Goal: Task Accomplishment & Management: Use online tool/utility

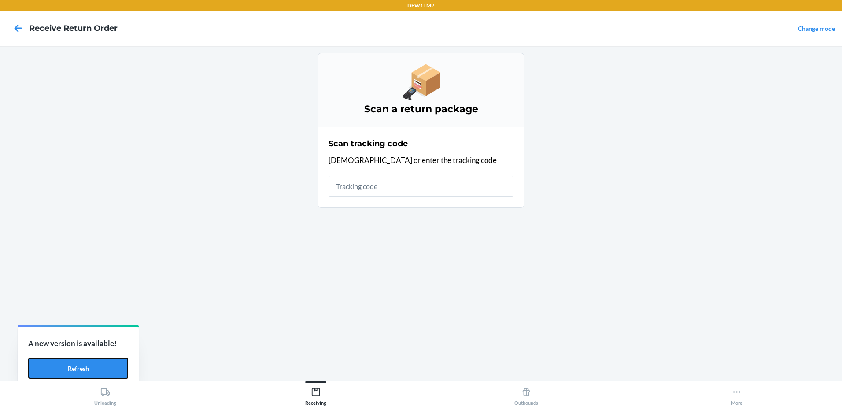
drag, startPoint x: 102, startPoint y: 365, endPoint x: 187, endPoint y: 341, distance: 87.8
click at [103, 366] on button "Refresh" at bounding box center [78, 368] width 100 height 21
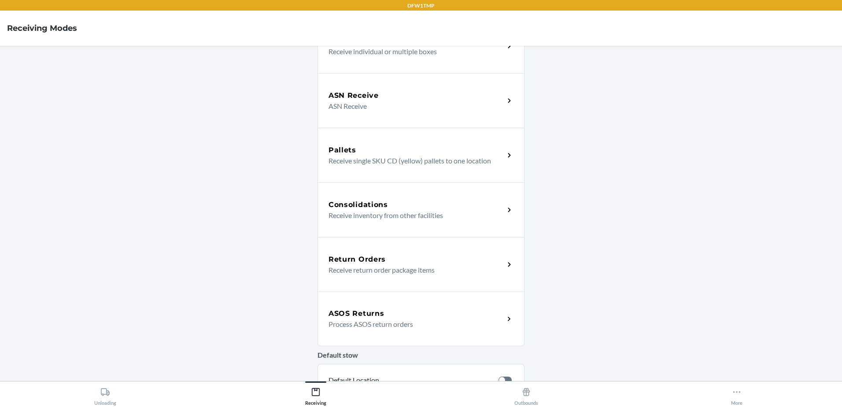
scroll to position [88, 0]
drag, startPoint x: 411, startPoint y: 328, endPoint x: 422, endPoint y: 328, distance: 10.1
click at [411, 328] on p "Process ASOS return orders" at bounding box center [413, 323] width 169 height 11
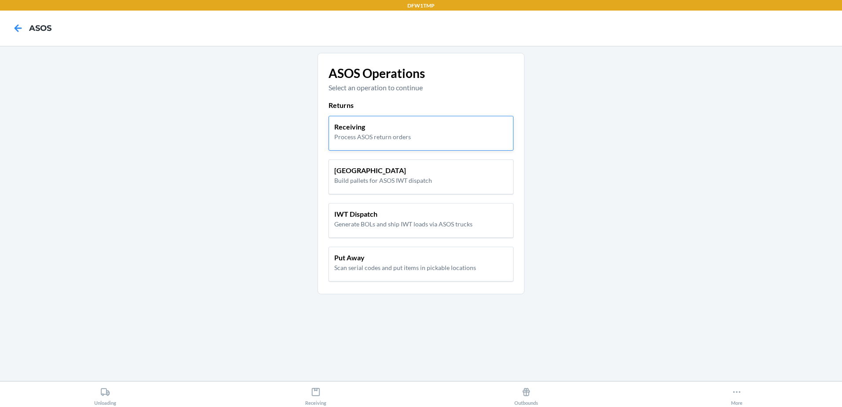
click at [432, 138] on div "Receiving Process ASOS return orders" at bounding box center [421, 132] width 174 height 20
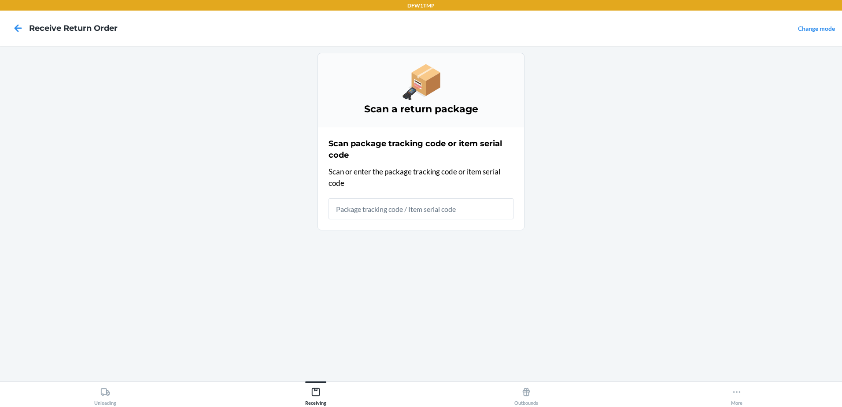
click at [363, 212] on input "text" at bounding box center [421, 208] width 185 height 21
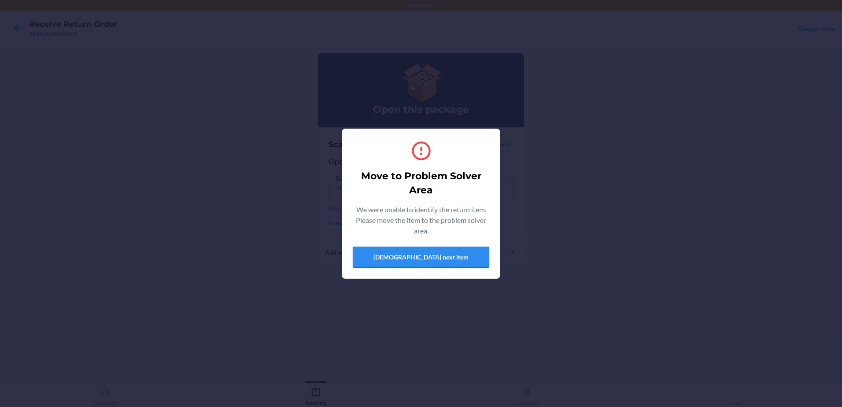
click at [471, 254] on button "Scan next item" at bounding box center [421, 257] width 137 height 21
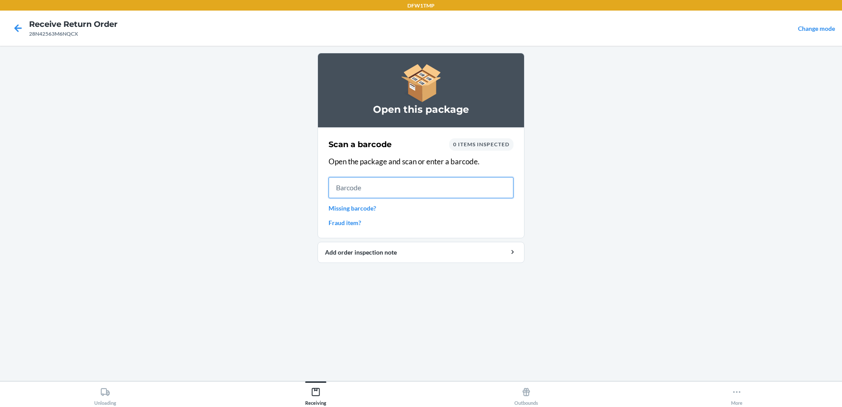
click at [424, 191] on input "text" at bounding box center [421, 187] width 185 height 21
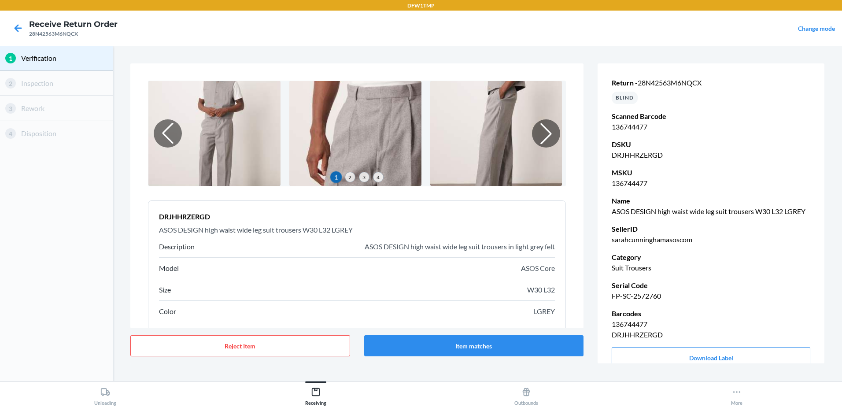
scroll to position [66, 0]
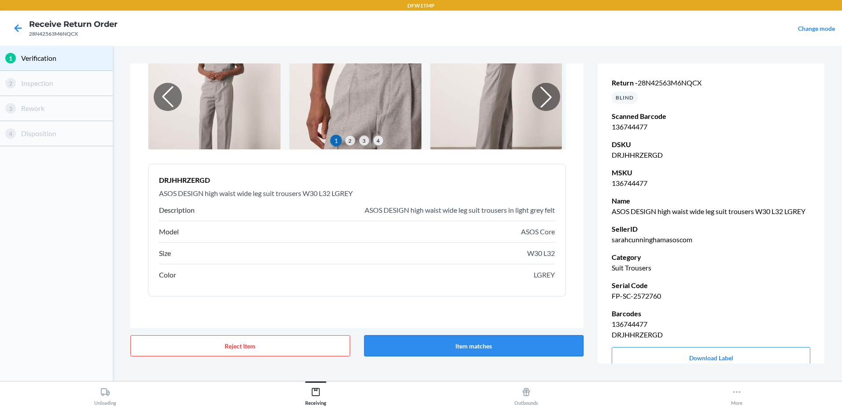
click at [508, 344] on button "Item matches" at bounding box center [474, 345] width 220 height 21
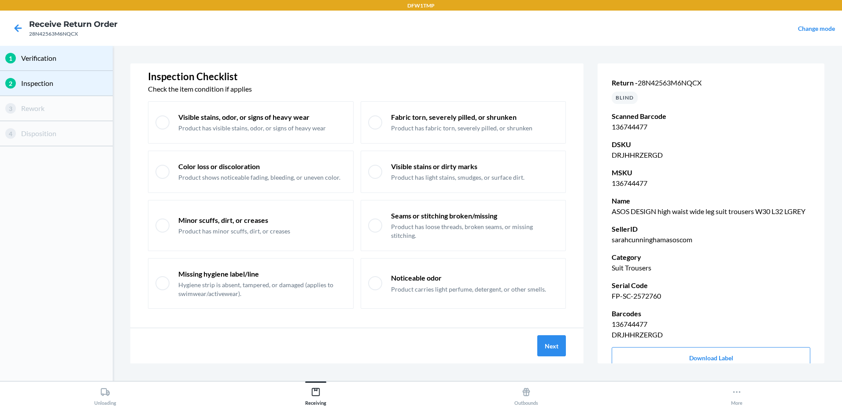
scroll to position [18, 0]
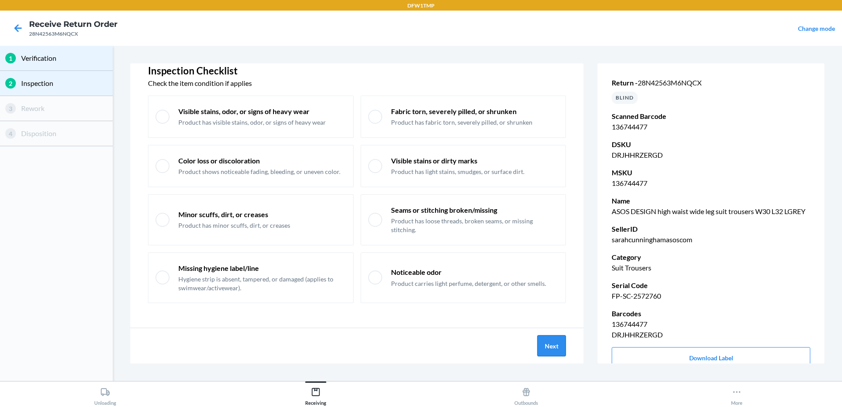
click at [551, 345] on button "Next" at bounding box center [551, 345] width 29 height 21
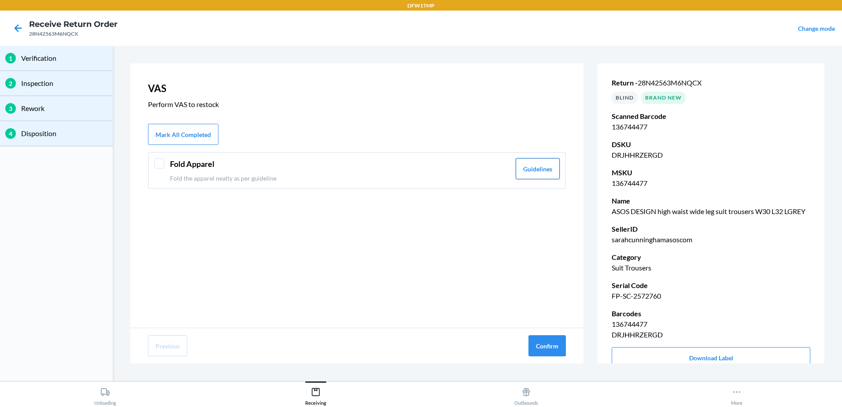
click at [545, 173] on button "Guidelines" at bounding box center [538, 168] width 44 height 21
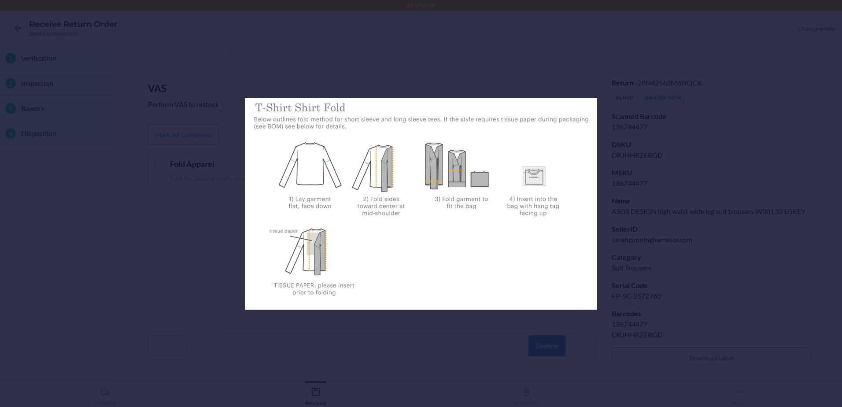
click at [207, 248] on div at bounding box center [421, 203] width 842 height 407
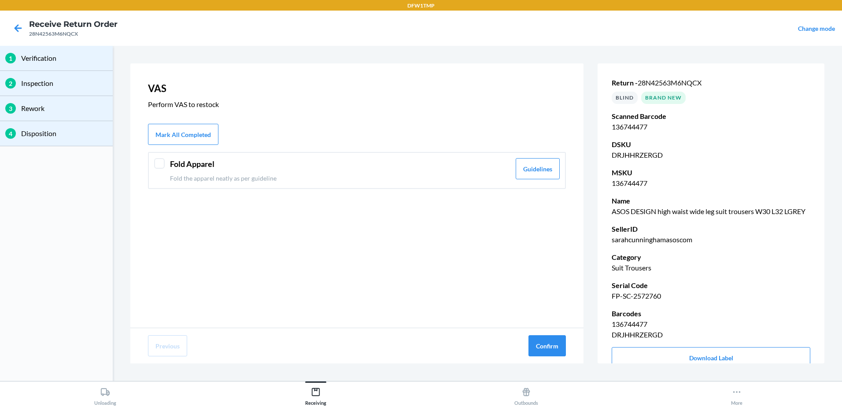
click at [159, 165] on div at bounding box center [159, 163] width 11 height 11
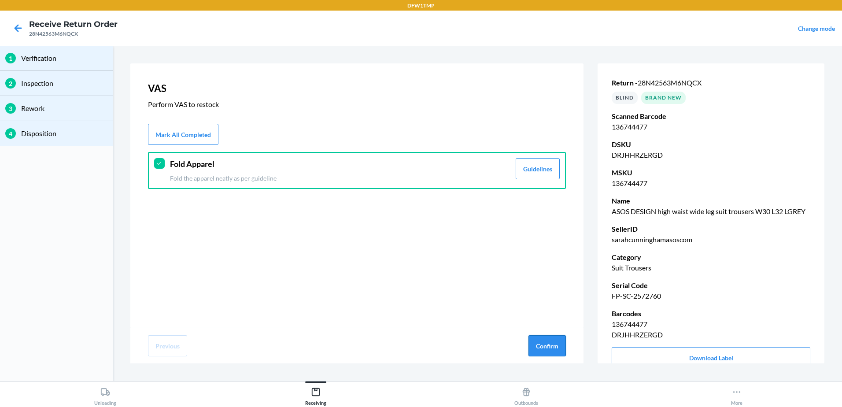
click at [545, 350] on button "Confirm" at bounding box center [547, 345] width 37 height 21
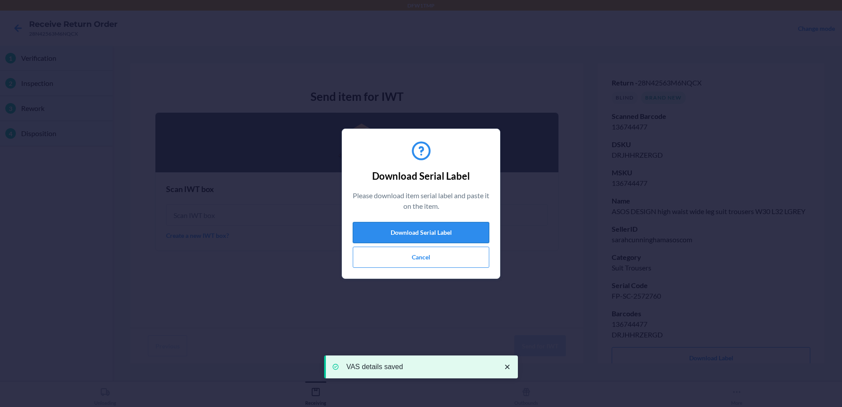
click at [402, 232] on button "Download Serial Label" at bounding box center [421, 232] width 137 height 21
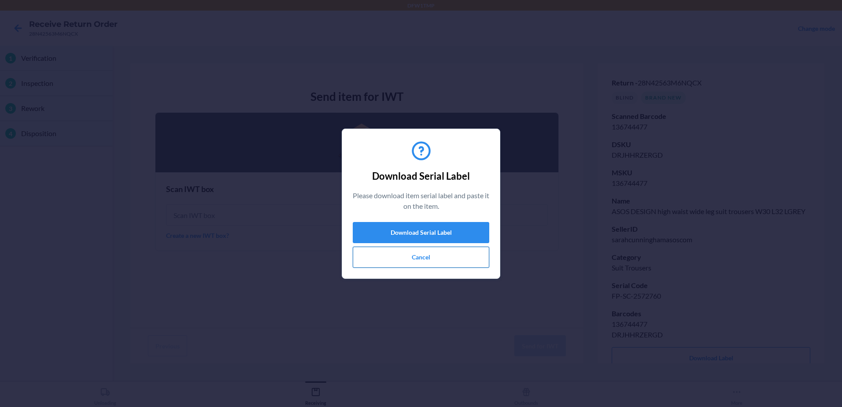
click at [396, 256] on button "Cancel" at bounding box center [421, 257] width 137 height 21
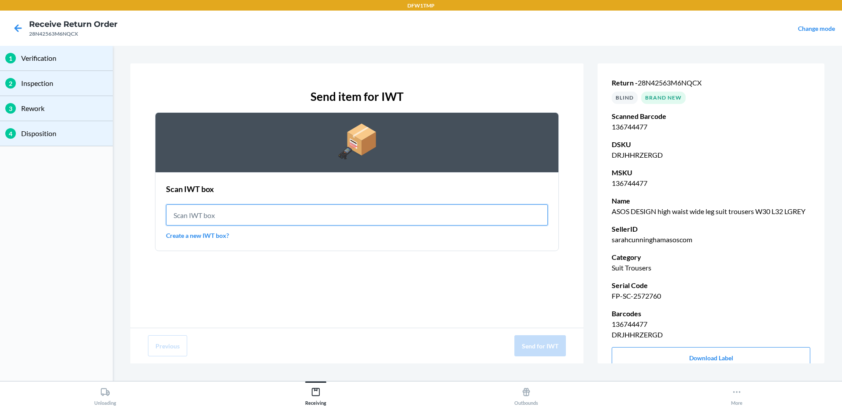
click at [203, 208] on input "text" at bounding box center [357, 214] width 382 height 21
click at [191, 237] on link "Create a new IWT box?" at bounding box center [357, 235] width 382 height 9
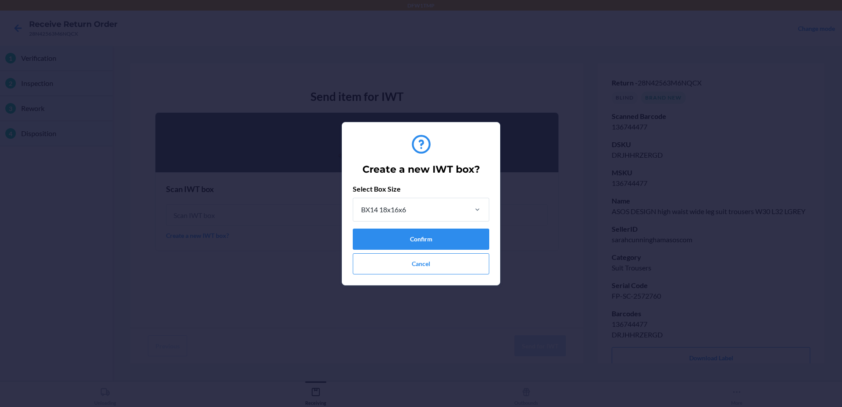
click at [434, 193] on p "Select Box Size" at bounding box center [421, 189] width 137 height 11
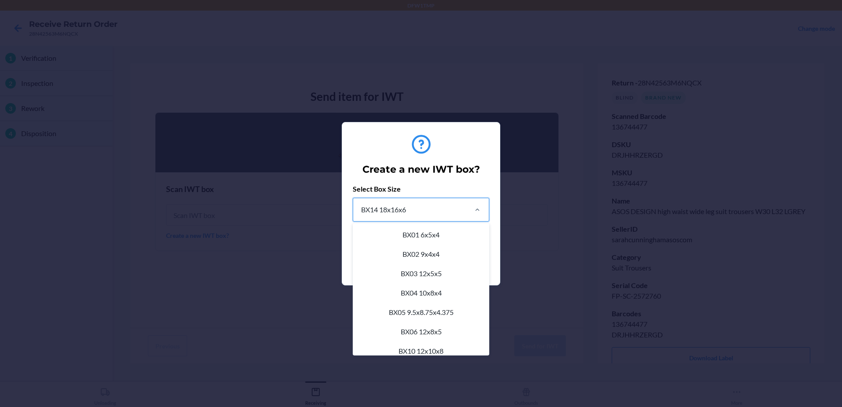
click at [434, 200] on div "BX14 18x16x6" at bounding box center [409, 209] width 113 height 23
click at [361, 204] on input "option BX14 18x16x6 focused, 11 of 22. 22 results available. Use Up and Down to…" at bounding box center [360, 209] width 1 height 11
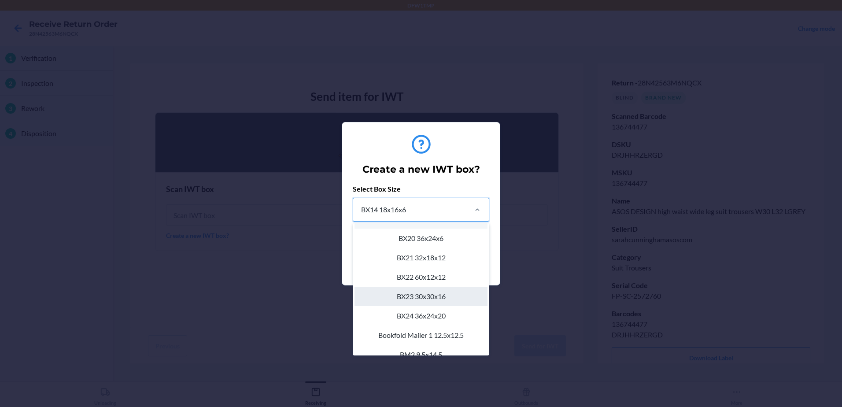
scroll to position [166, 0]
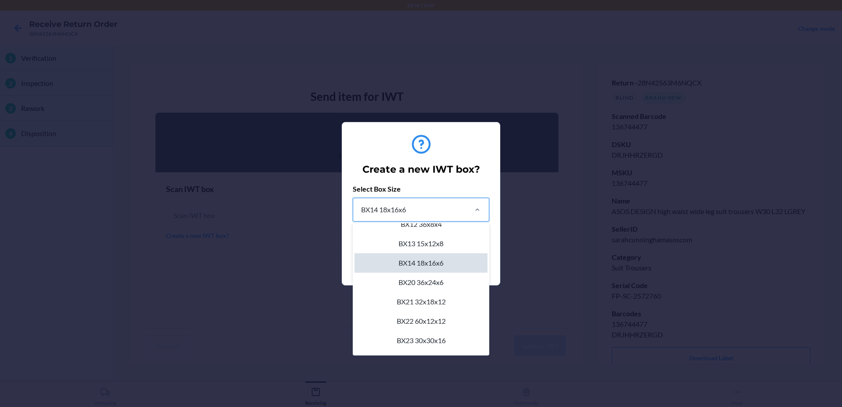
click at [448, 270] on div "BX14 18x16x6" at bounding box center [421, 262] width 133 height 19
click at [361, 215] on input "option BX14 18x16x6 focused, 11 of 22. 22 results available. Use Up and Down to…" at bounding box center [360, 209] width 1 height 11
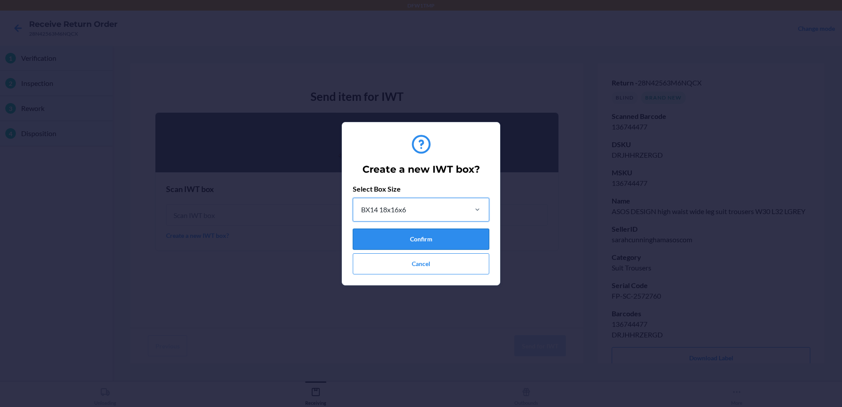
click at [447, 238] on button "Confirm" at bounding box center [421, 239] width 137 height 21
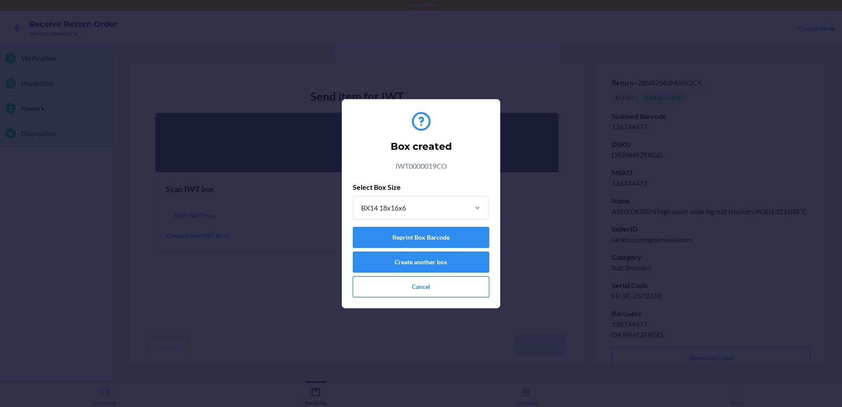
click at [400, 287] on button "Cancel" at bounding box center [421, 286] width 137 height 21
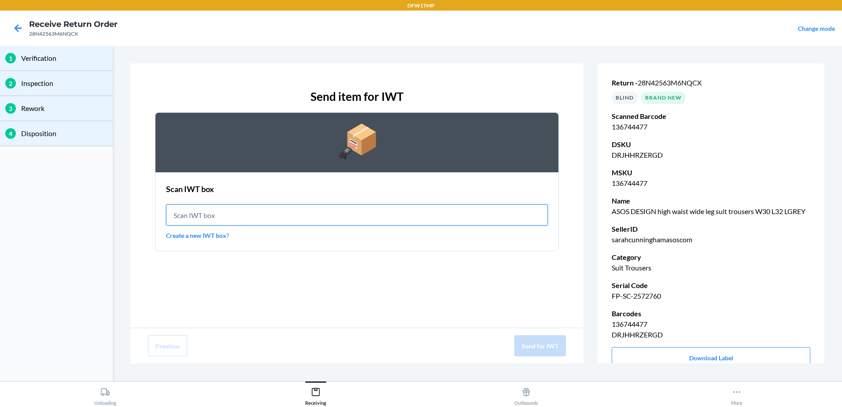
click at [235, 215] on input "text" at bounding box center [357, 214] width 382 height 21
click at [341, 212] on input "IWT0000019CO" at bounding box center [357, 214] width 382 height 21
type input "IWT0000019CO"
drag, startPoint x: 259, startPoint y: 217, endPoint x: 164, endPoint y: 215, distance: 94.3
click at [164, 215] on section "Scan IWT box Scan IWT box IWT0000019CO Create a new IWT box?" at bounding box center [357, 211] width 404 height 79
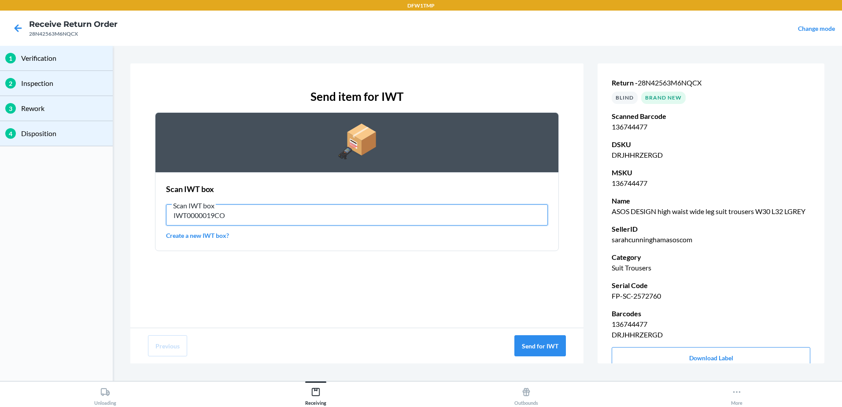
click at [263, 215] on input "IWT0000019CO" at bounding box center [357, 214] width 382 height 21
type input "IWT0000019CO"
click at [526, 343] on button "Send for IWT" at bounding box center [541, 345] width 52 height 21
click at [530, 350] on button "Send for IWT" at bounding box center [541, 345] width 52 height 21
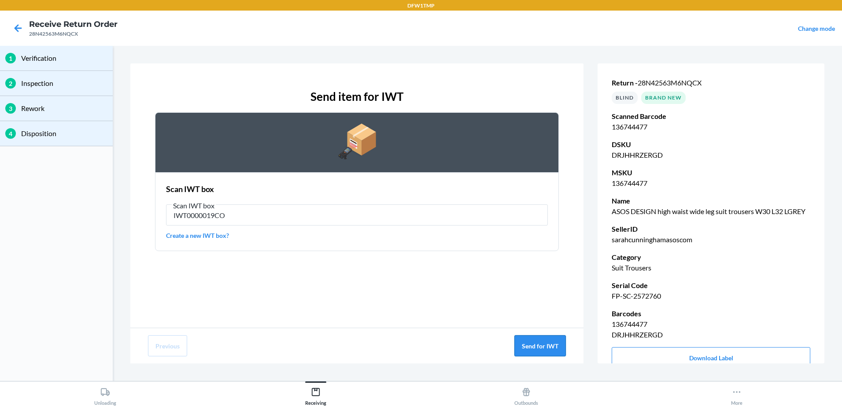
click at [556, 347] on button "Send for IWT" at bounding box center [541, 345] width 52 height 21
click at [542, 344] on button "Send for IWT" at bounding box center [541, 345] width 52 height 21
click at [75, 32] on div "28N42563M6NQCX" at bounding box center [73, 34] width 89 height 8
copy div "28N42563M6NQCX"
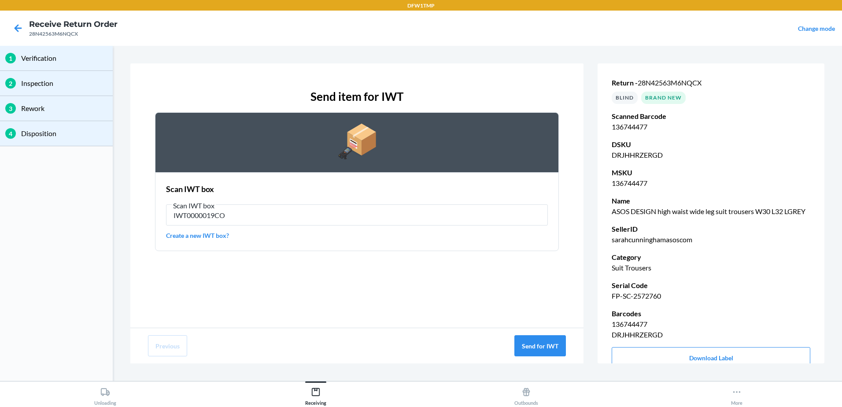
click at [631, 156] on p "DRJHHRZERGD" at bounding box center [711, 155] width 199 height 11
copy p "DRJHHRZERGD"
drag, startPoint x: 665, startPoint y: 308, endPoint x: 612, endPoint y: 308, distance: 52.4
click at [612, 301] on p "FP-SC-2572760" at bounding box center [711, 296] width 199 height 11
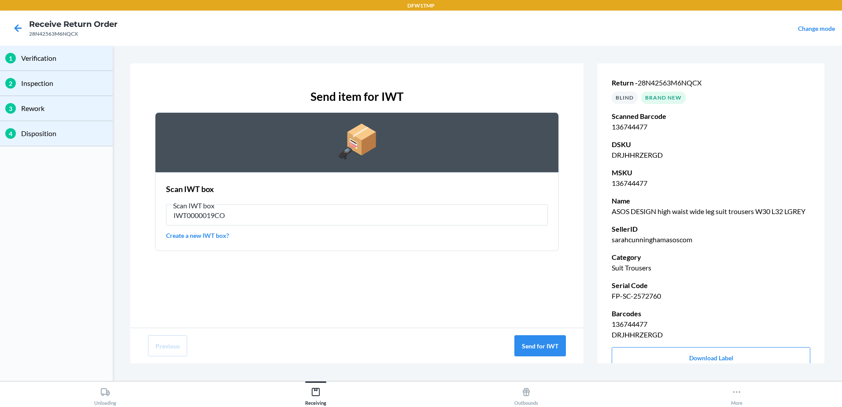
drag, startPoint x: 612, startPoint y: 308, endPoint x: 637, endPoint y: 333, distance: 34.9
click at [637, 330] on p "136744477" at bounding box center [711, 324] width 199 height 11
click at [633, 184] on p "136744477" at bounding box center [711, 183] width 199 height 11
copy p "136744477"
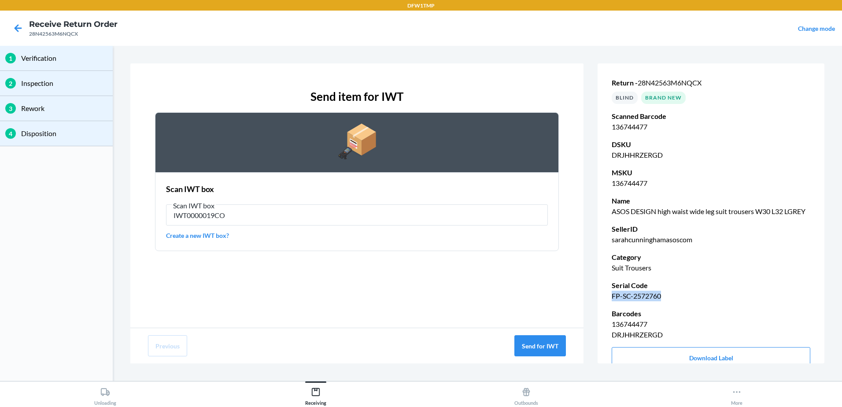
drag, startPoint x: 663, startPoint y: 307, endPoint x: 611, endPoint y: 307, distance: 52.0
click at [611, 307] on div "Return - 28N42563M6NQCX BLIND Brand New Scanned Barcode 136744477 DSKU DRJHHRZE…" at bounding box center [711, 223] width 227 height 326
copy p "FP-SC-2572760"
click at [16, 30] on icon at bounding box center [18, 27] width 7 height 7
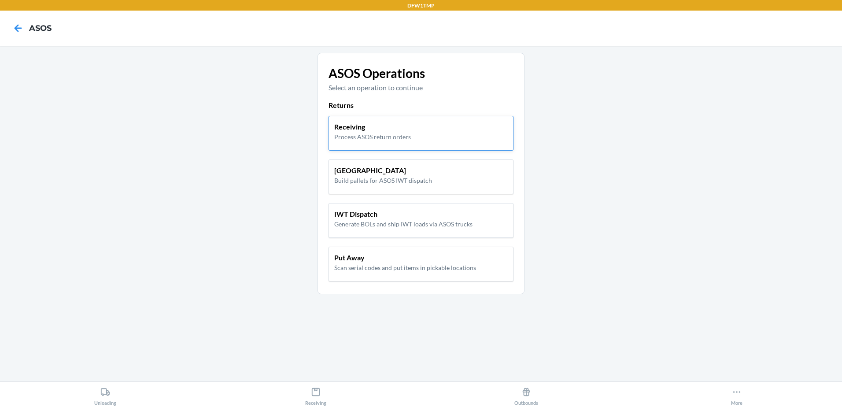
click at [364, 131] on p "Receiving" at bounding box center [372, 127] width 77 height 11
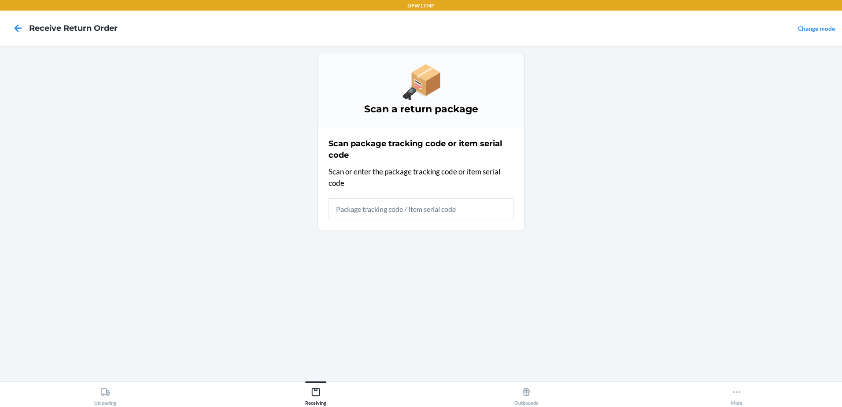
click at [372, 211] on input "text" at bounding box center [421, 208] width 185 height 21
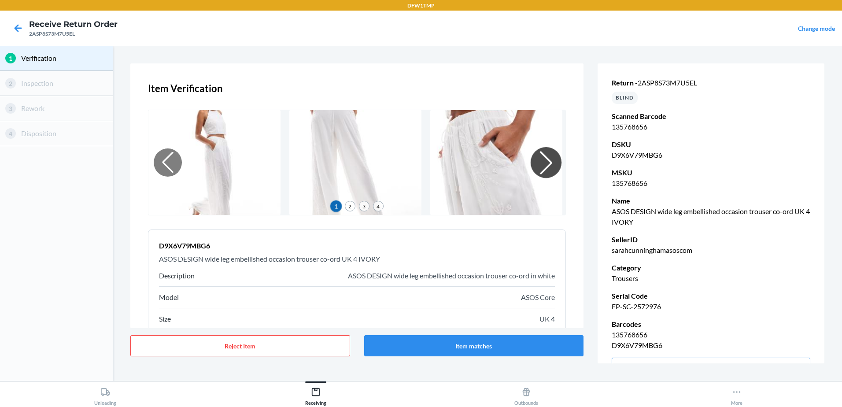
click at [541, 160] on div at bounding box center [546, 162] width 31 height 31
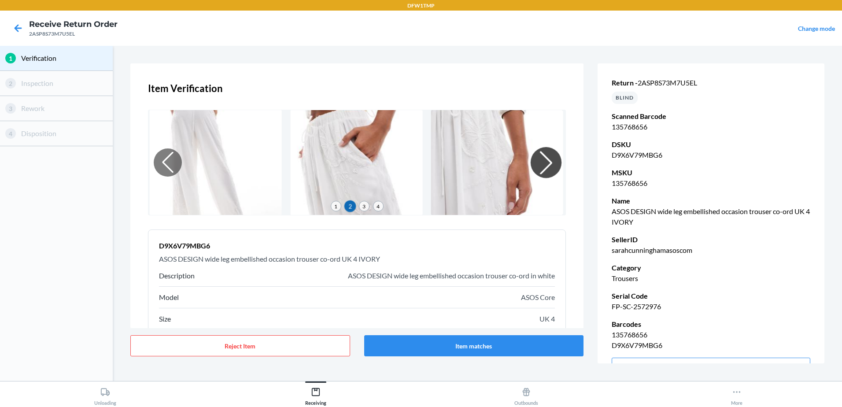
click at [541, 160] on div at bounding box center [546, 162] width 31 height 31
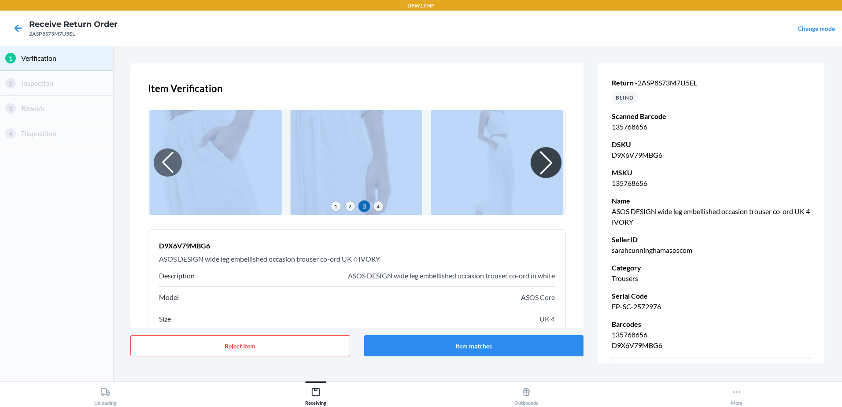
click at [541, 160] on div at bounding box center [546, 162] width 31 height 31
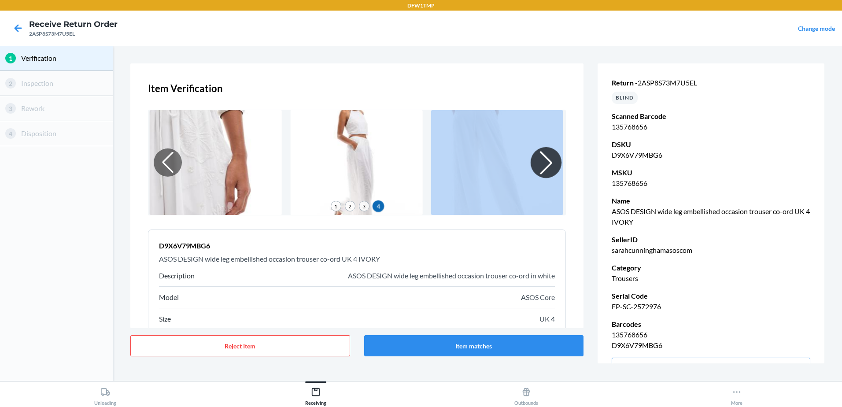
click at [541, 160] on div at bounding box center [546, 162] width 31 height 31
click at [475, 351] on button "Item matches" at bounding box center [474, 345] width 220 height 21
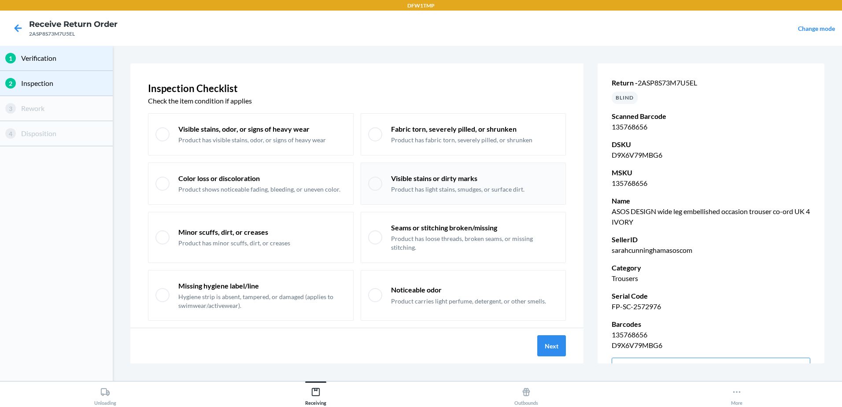
scroll to position [18, 0]
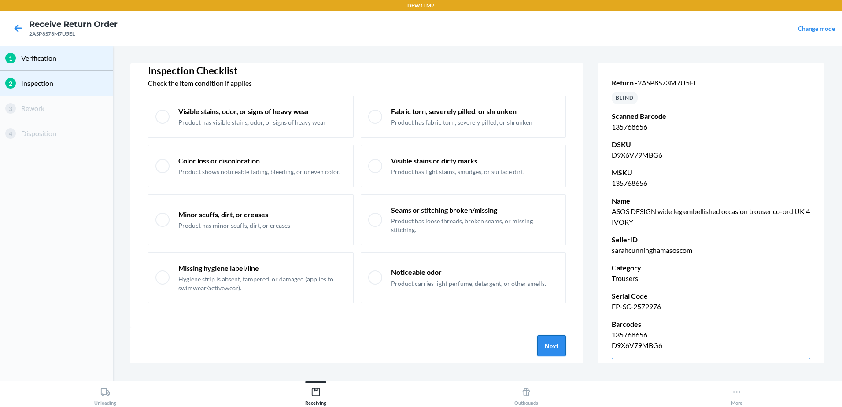
click at [541, 350] on button "Next" at bounding box center [551, 345] width 29 height 21
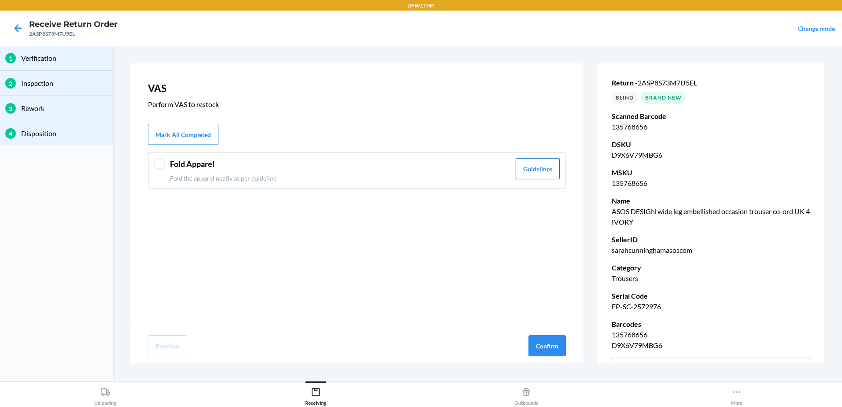
click at [544, 168] on button "Guidelines" at bounding box center [538, 168] width 44 height 21
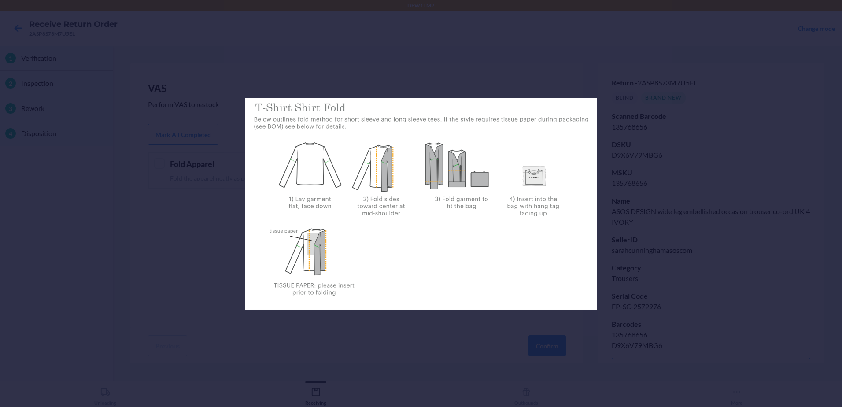
click at [483, 60] on div at bounding box center [421, 203] width 842 height 407
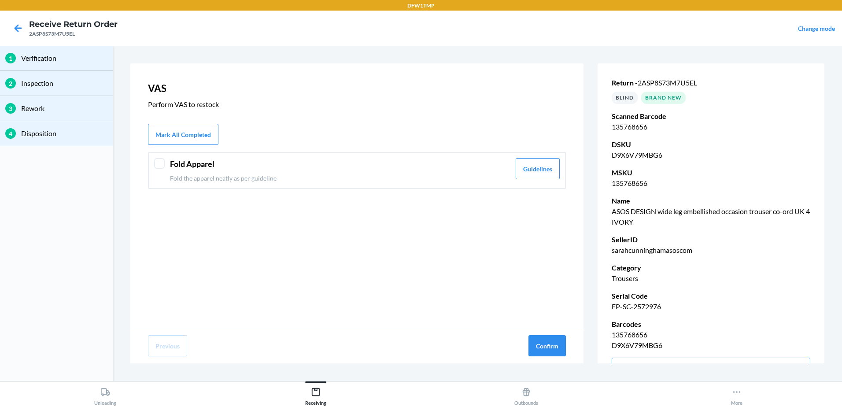
click at [633, 156] on p "D9X6V79MBG6" at bounding box center [711, 155] width 199 height 11
click at [632, 156] on p "D9X6V79MBG6" at bounding box center [711, 155] width 199 height 11
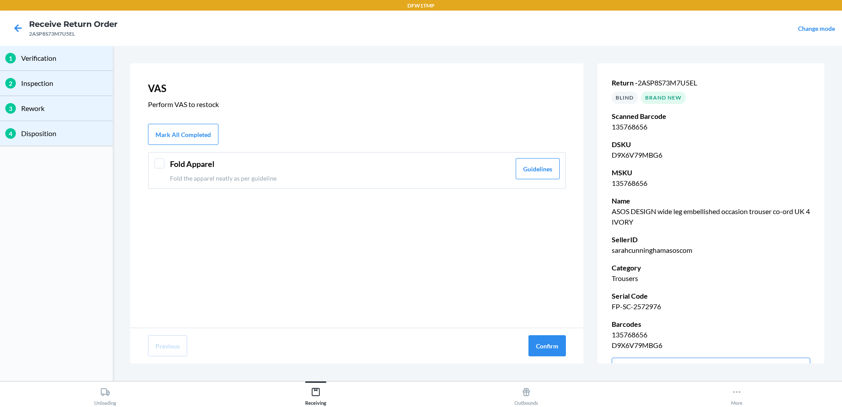
click at [315, 170] on div "Fold Apparel Fold the apparel neatly as per guideline" at bounding box center [340, 170] width 341 height 25
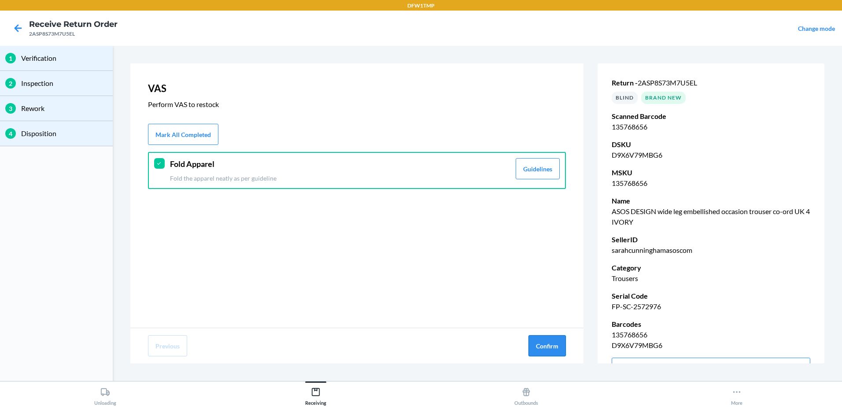
click at [556, 346] on button "Confirm" at bounding box center [547, 345] width 37 height 21
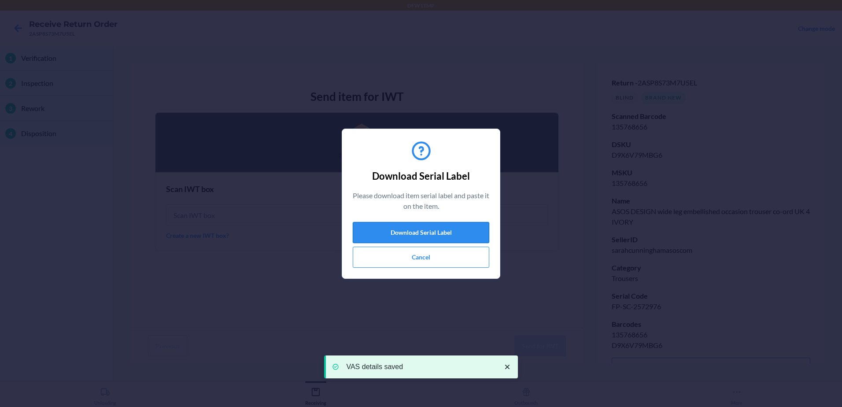
click at [452, 230] on button "Download Serial Label" at bounding box center [421, 232] width 137 height 21
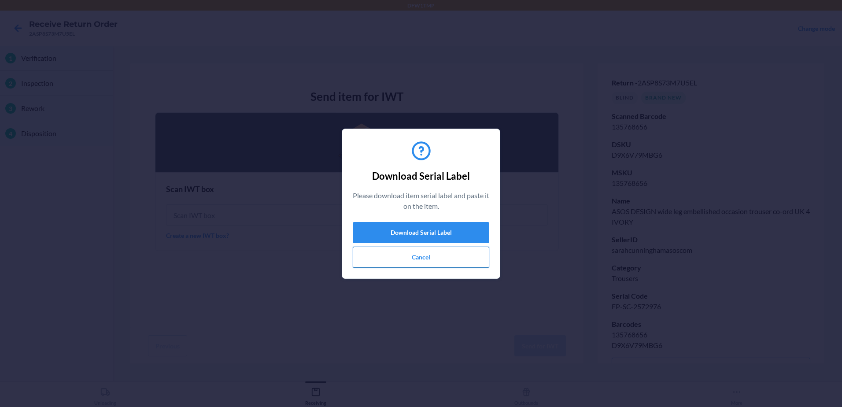
click at [426, 263] on button "Cancel" at bounding box center [421, 257] width 137 height 21
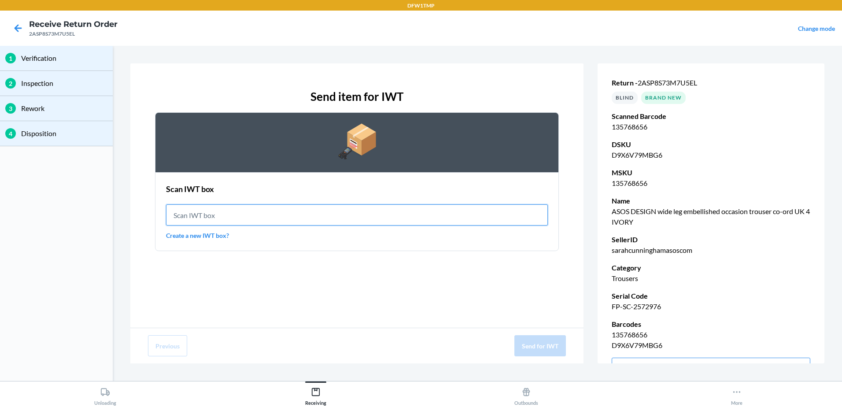
click at [301, 213] on input "text" at bounding box center [357, 214] width 382 height 21
type input "IWT0000019CO"
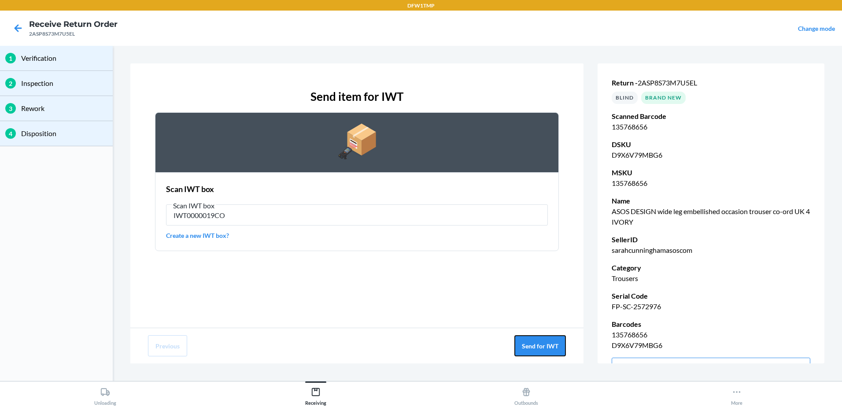
drag, startPoint x: 539, startPoint y: 345, endPoint x: 582, endPoint y: 330, distance: 45.0
click at [539, 345] on button "Send for IWT" at bounding box center [541, 345] width 52 height 21
click at [64, 36] on div "2ASP8S73M7U5EL" at bounding box center [73, 34] width 89 height 8
click at [66, 33] on div "2ASP8S73M7U5EL" at bounding box center [73, 34] width 89 height 8
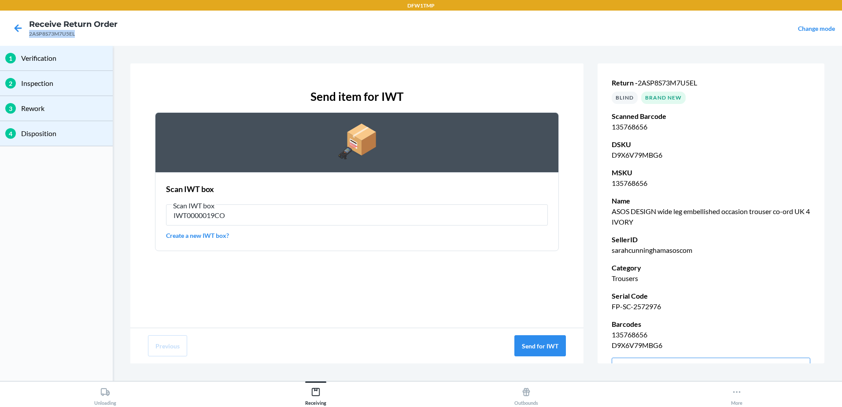
click at [66, 33] on div "2ASP8S73M7U5EL" at bounding box center [73, 34] width 89 height 8
drag, startPoint x: 66, startPoint y: 33, endPoint x: 60, endPoint y: 33, distance: 5.7
click at [60, 33] on div "2ASP8S73M7U5EL" at bounding box center [73, 34] width 89 height 8
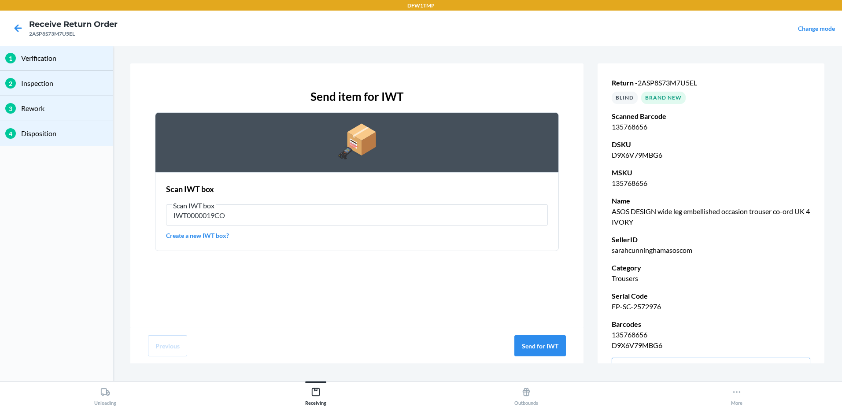
click at [629, 159] on p "D9X6V79MBG6" at bounding box center [711, 155] width 199 height 11
copy p "D9X6V79MBG6"
click at [640, 186] on p "135768656" at bounding box center [711, 183] width 199 height 11
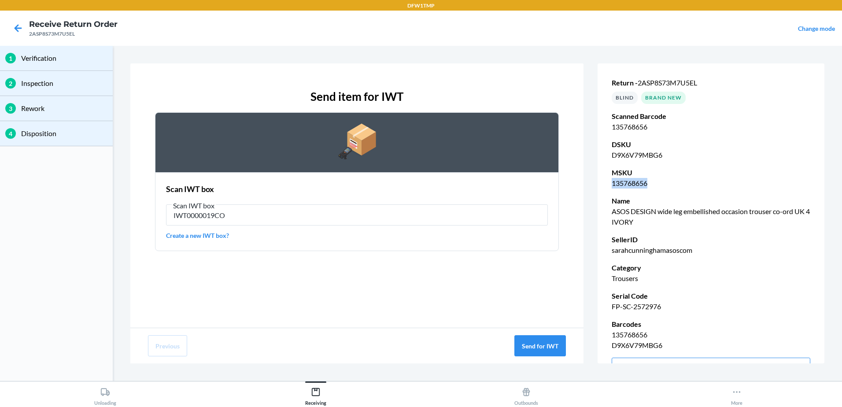
copy p "135768656"
drag, startPoint x: 665, startPoint y: 308, endPoint x: 606, endPoint y: 304, distance: 59.6
click at [606, 304] on div "Return - 2ASP8S73M7U5EL BLIND Brand New Scanned Barcode 135768656 DSKU D9X6V79M…" at bounding box center [711, 228] width 227 height 337
copy p "FP-SC-2572976"
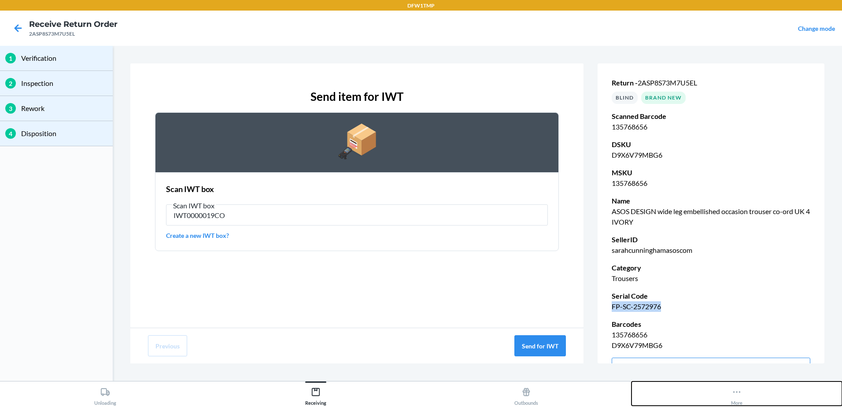
click at [737, 393] on icon at bounding box center [737, 392] width 10 height 10
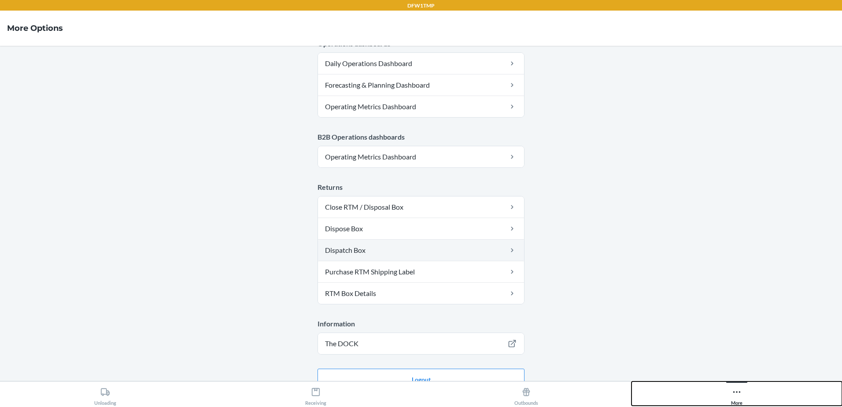
scroll to position [440, 0]
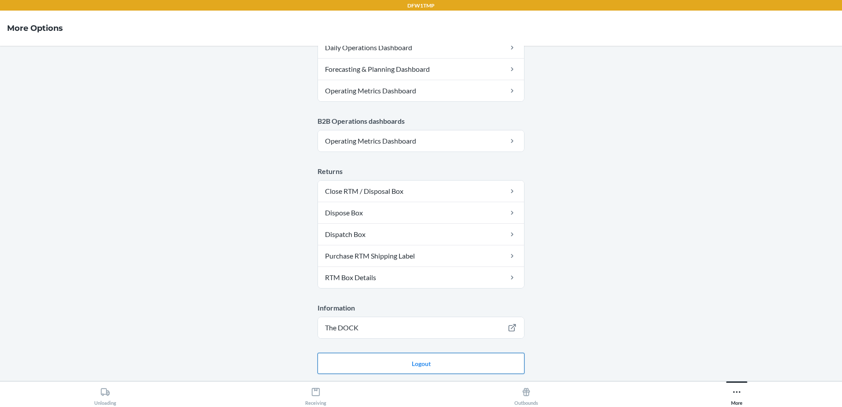
click at [430, 362] on button "Logout" at bounding box center [421, 363] width 207 height 21
